Goal: Task Accomplishment & Management: Use online tool/utility

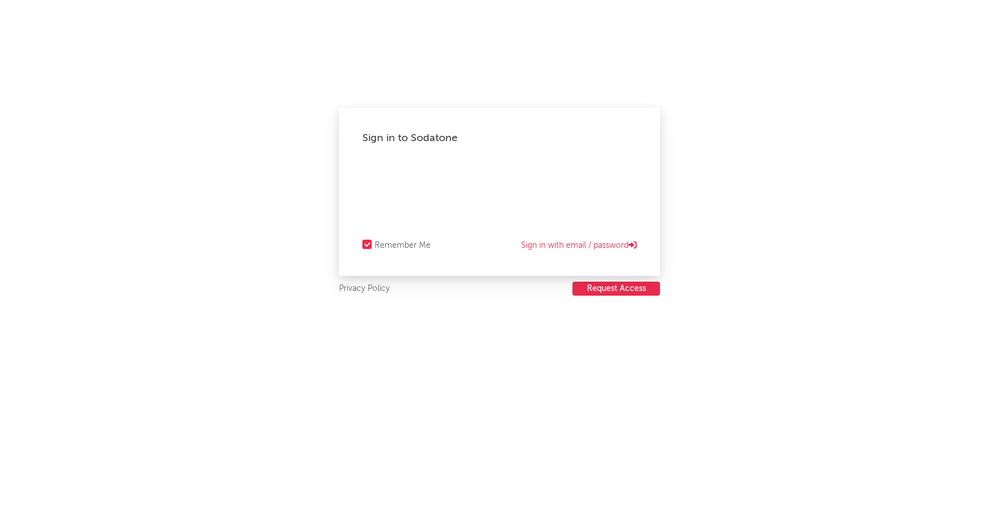
select select "recorded_music"
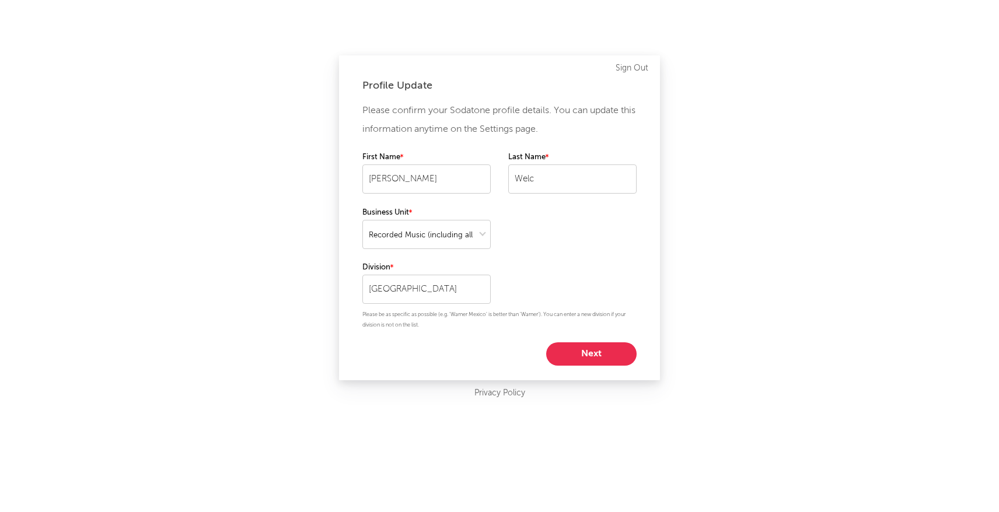
click at [599, 358] on button "Next" at bounding box center [591, 354] width 90 height 23
select select "marketing"
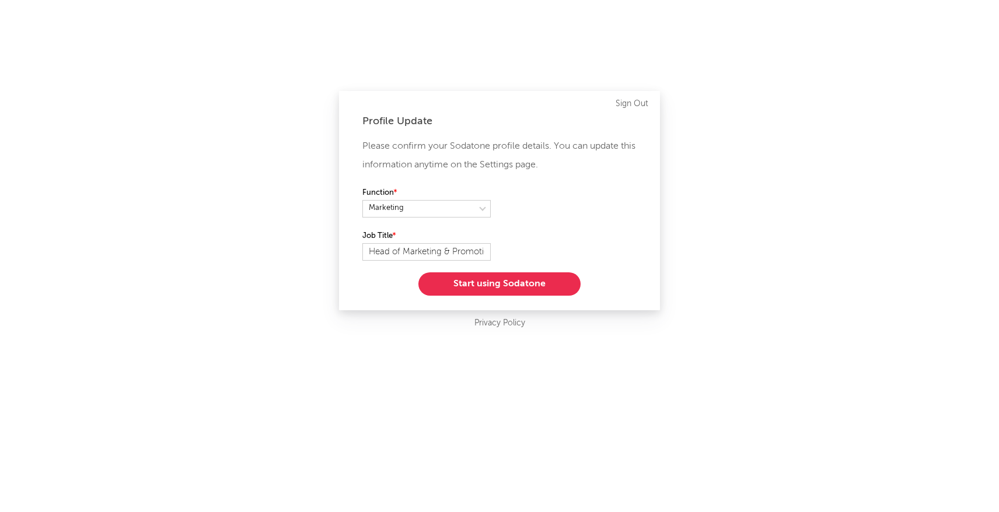
click at [512, 287] on button "Start using Sodatone" at bounding box center [499, 284] width 162 height 23
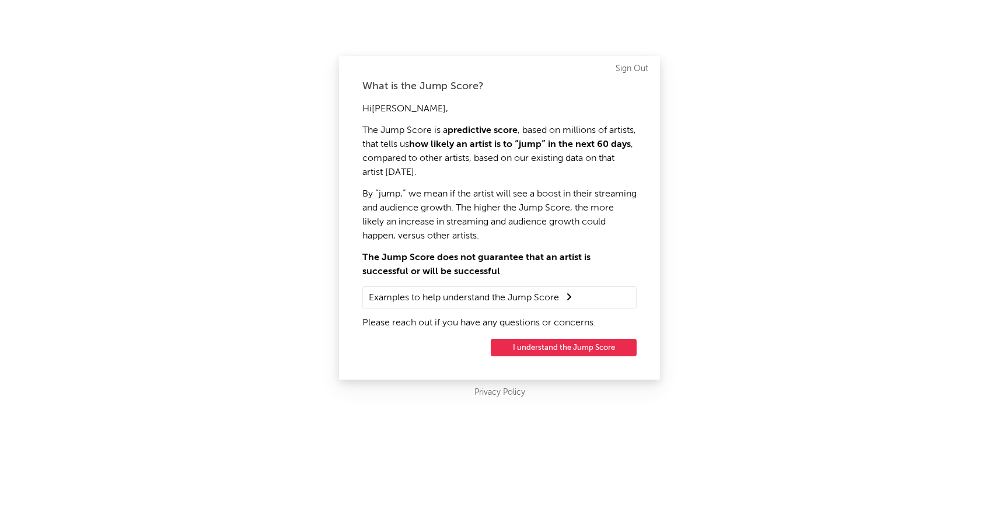
click at [529, 343] on button "I understand the Jump Score" at bounding box center [564, 348] width 146 height 18
